Goal: Transaction & Acquisition: Obtain resource

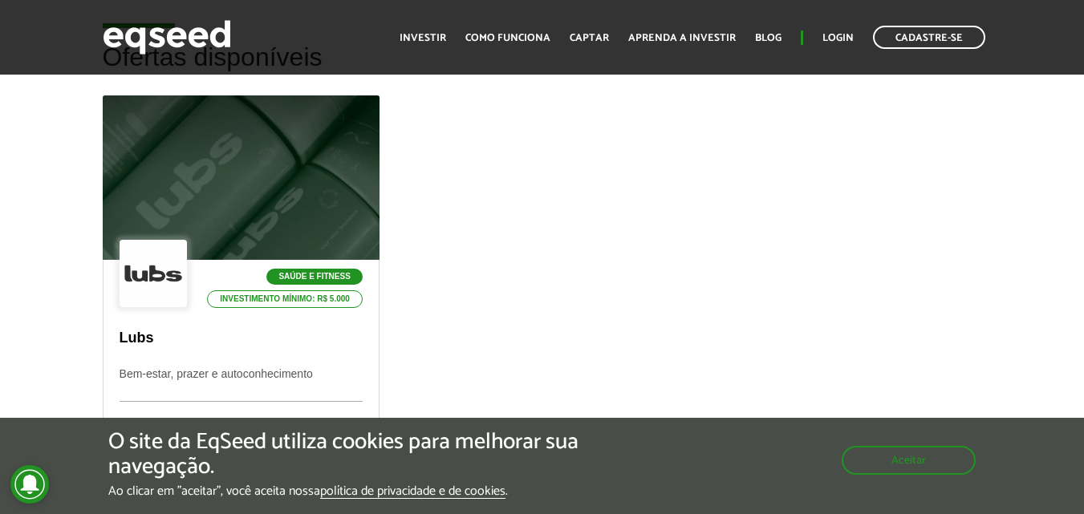
scroll to position [722, 0]
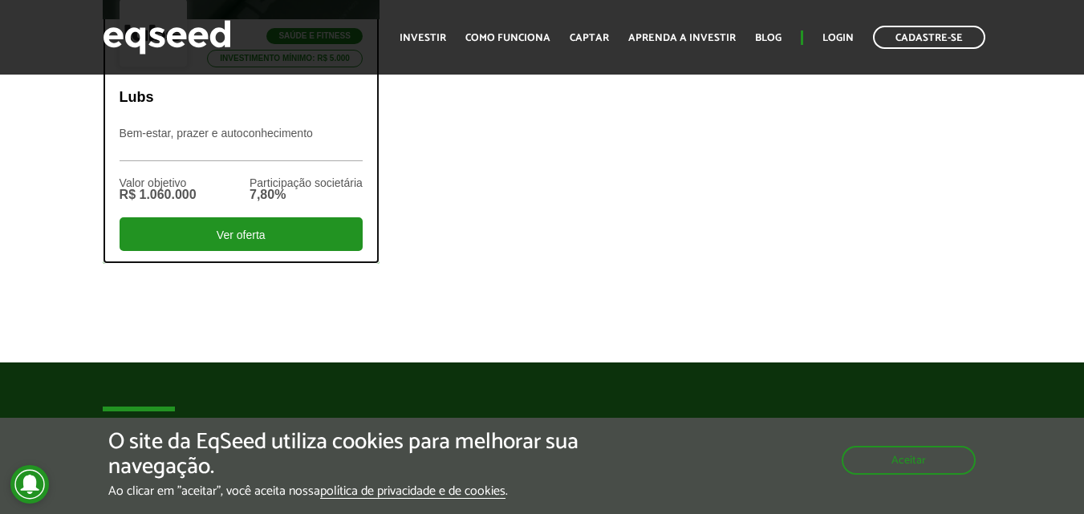
click at [246, 130] on p "Bem-estar, prazer e autoconhecimento" at bounding box center [241, 144] width 243 height 35
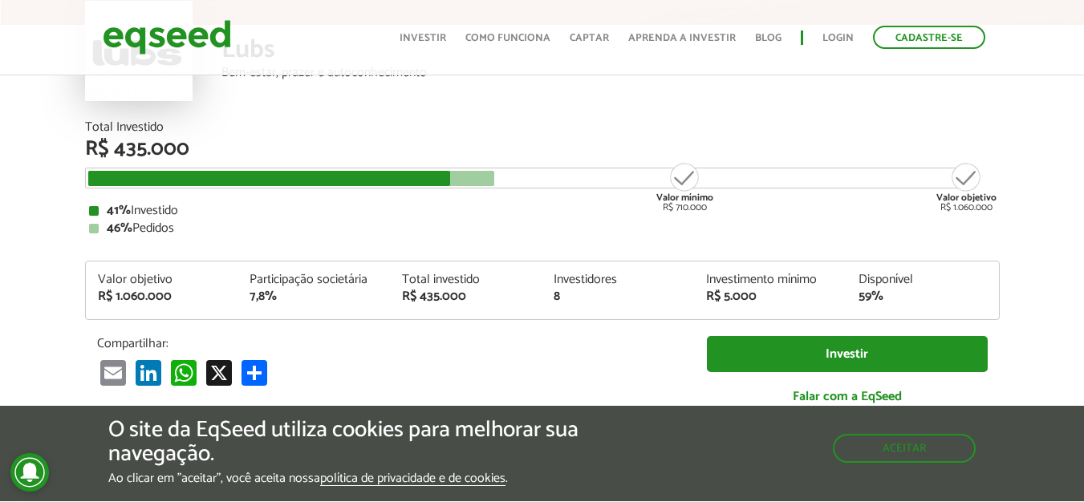
scroll to position [160, 0]
